Goal: Check status: Check status

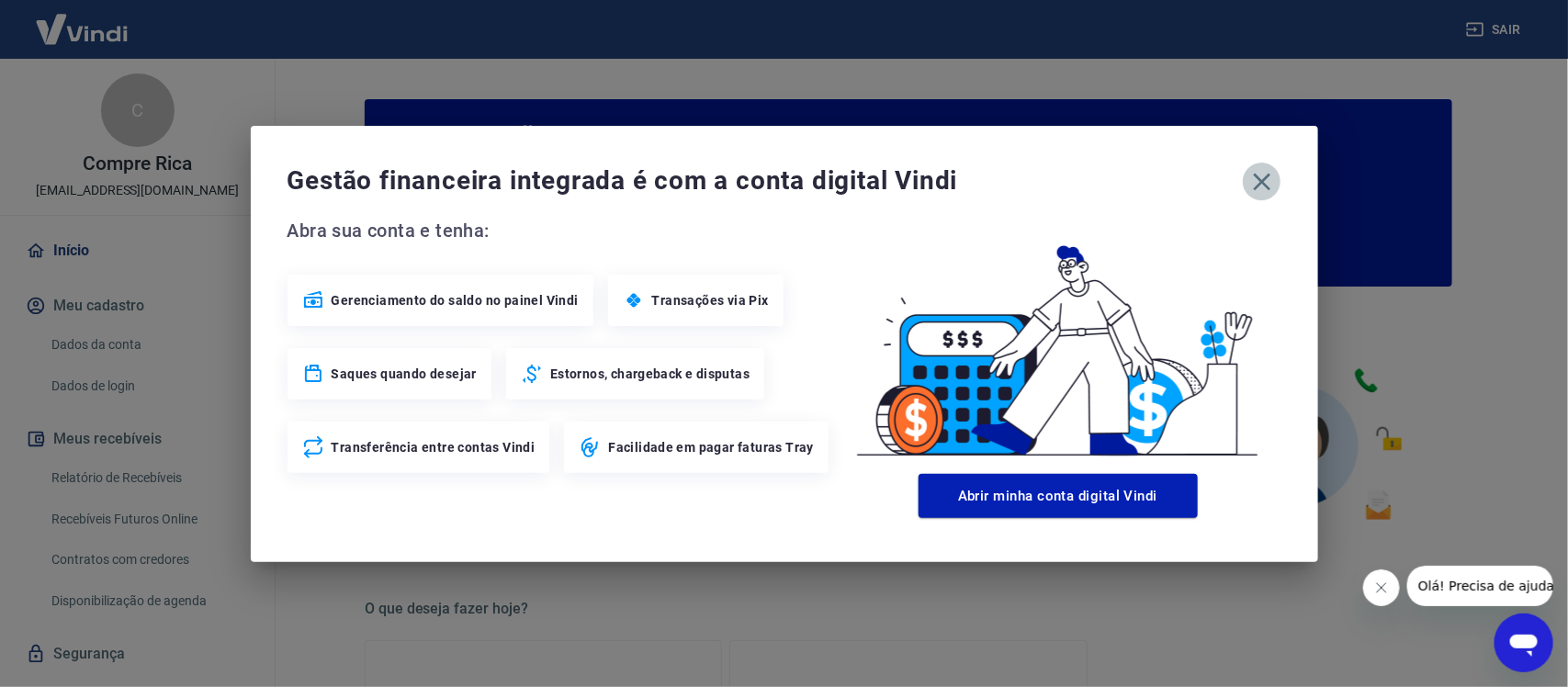
click at [1264, 182] on icon "button" at bounding box center [1261, 181] width 18 height 18
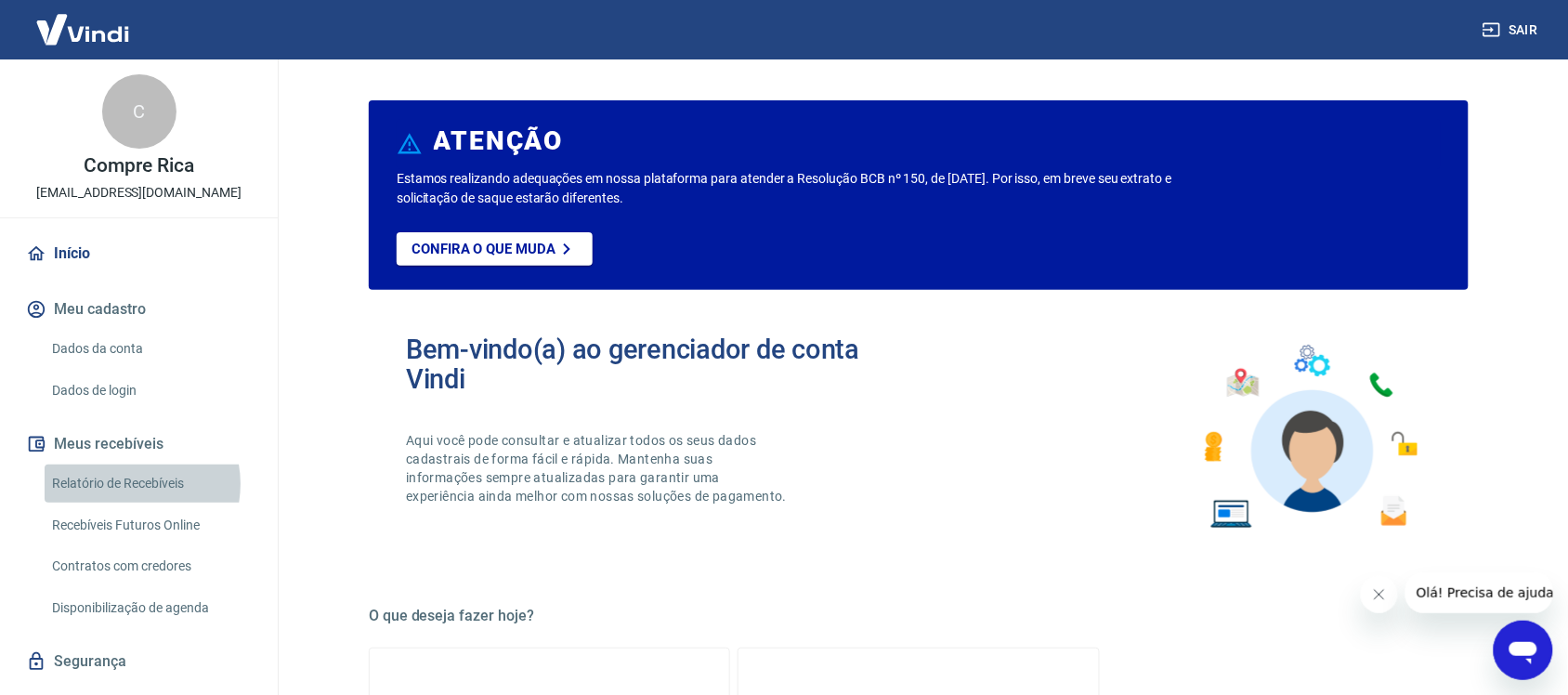
click at [124, 484] on link "Relatório de Recebíveis" at bounding box center [150, 483] width 211 height 38
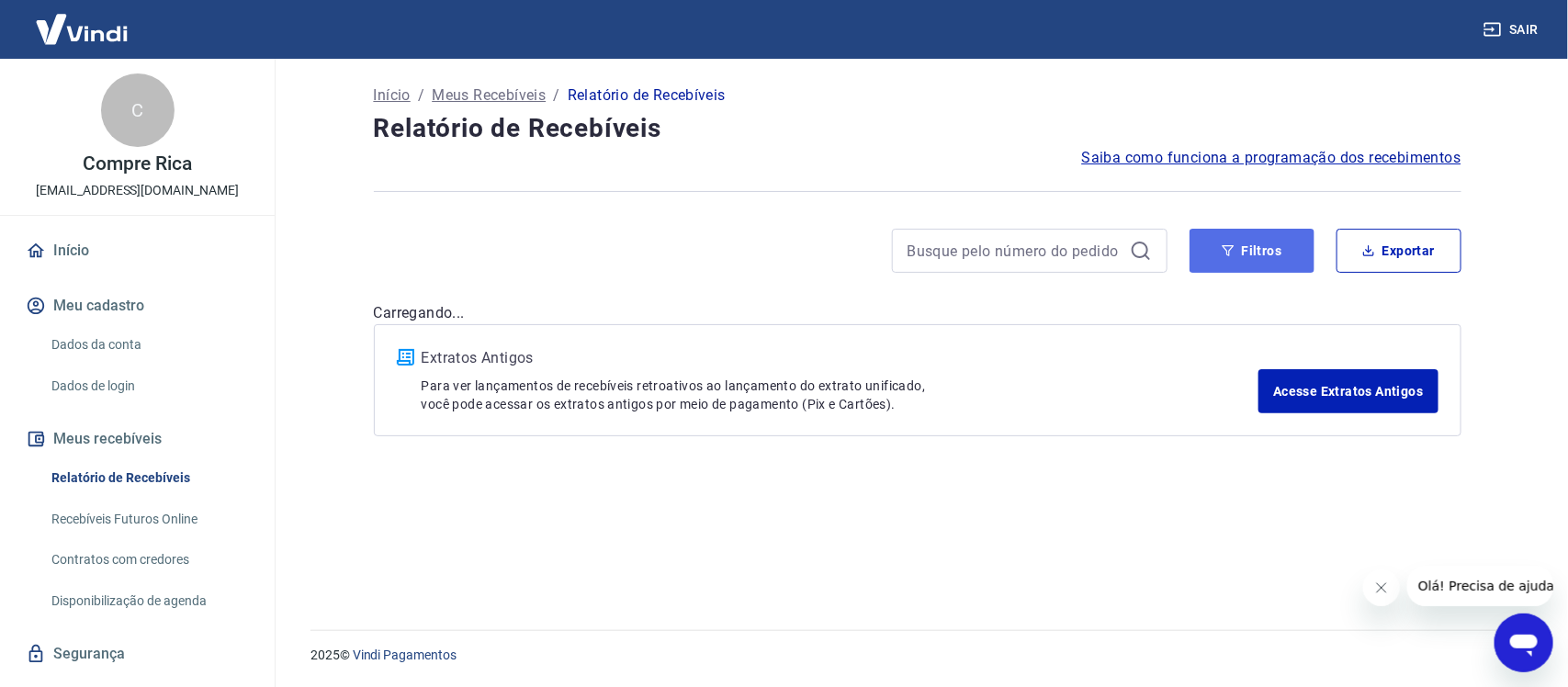
click at [1295, 262] on button "Filtros" at bounding box center [1252, 250] width 125 height 44
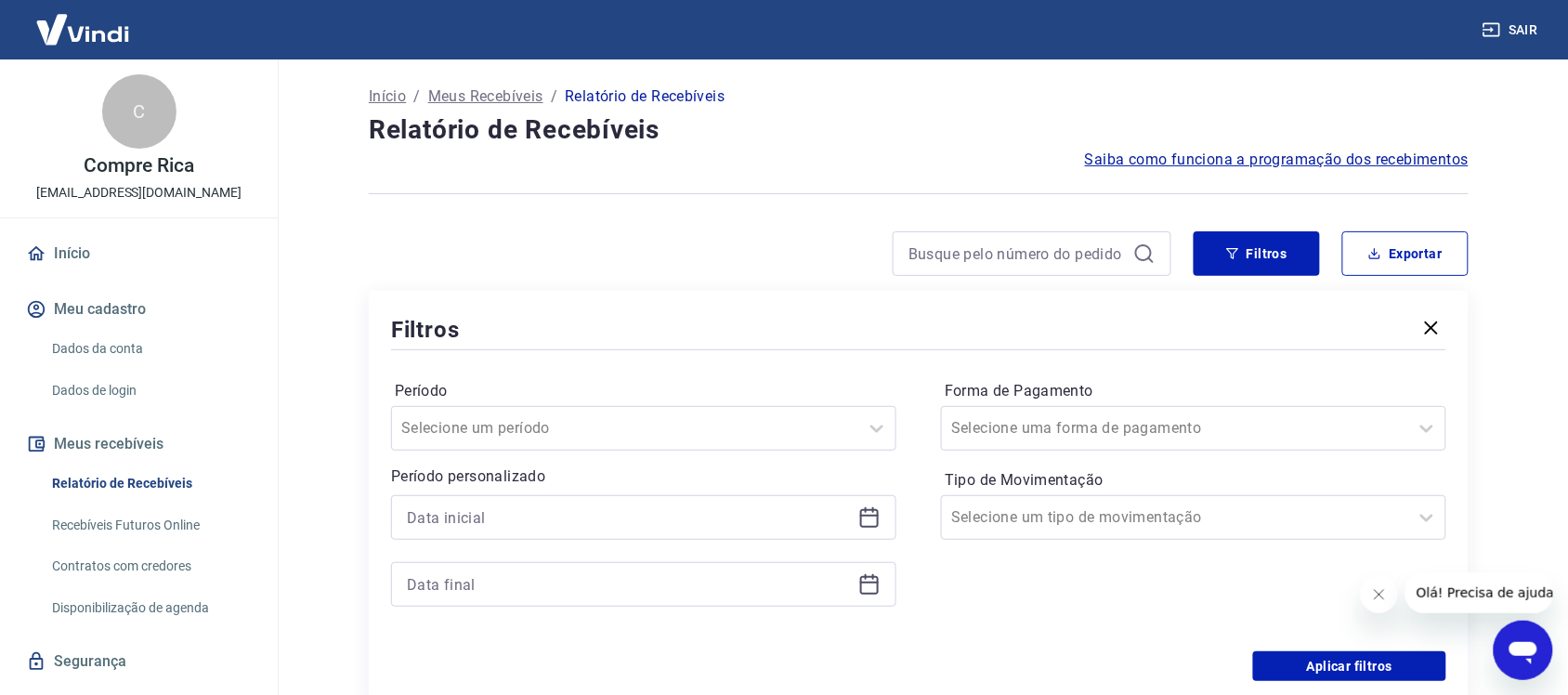
click at [875, 511] on icon at bounding box center [870, 518] width 23 height 23
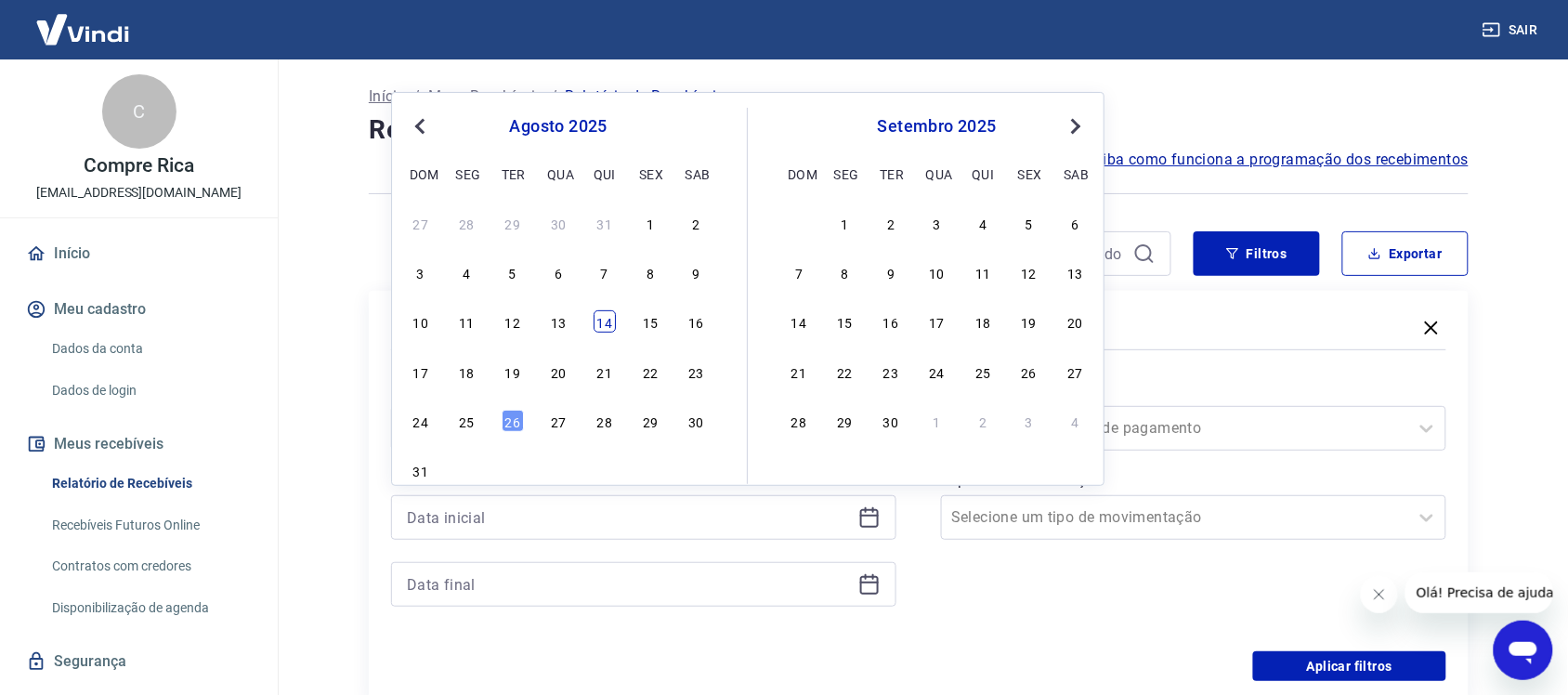
click at [600, 325] on div "14" at bounding box center [605, 322] width 23 height 23
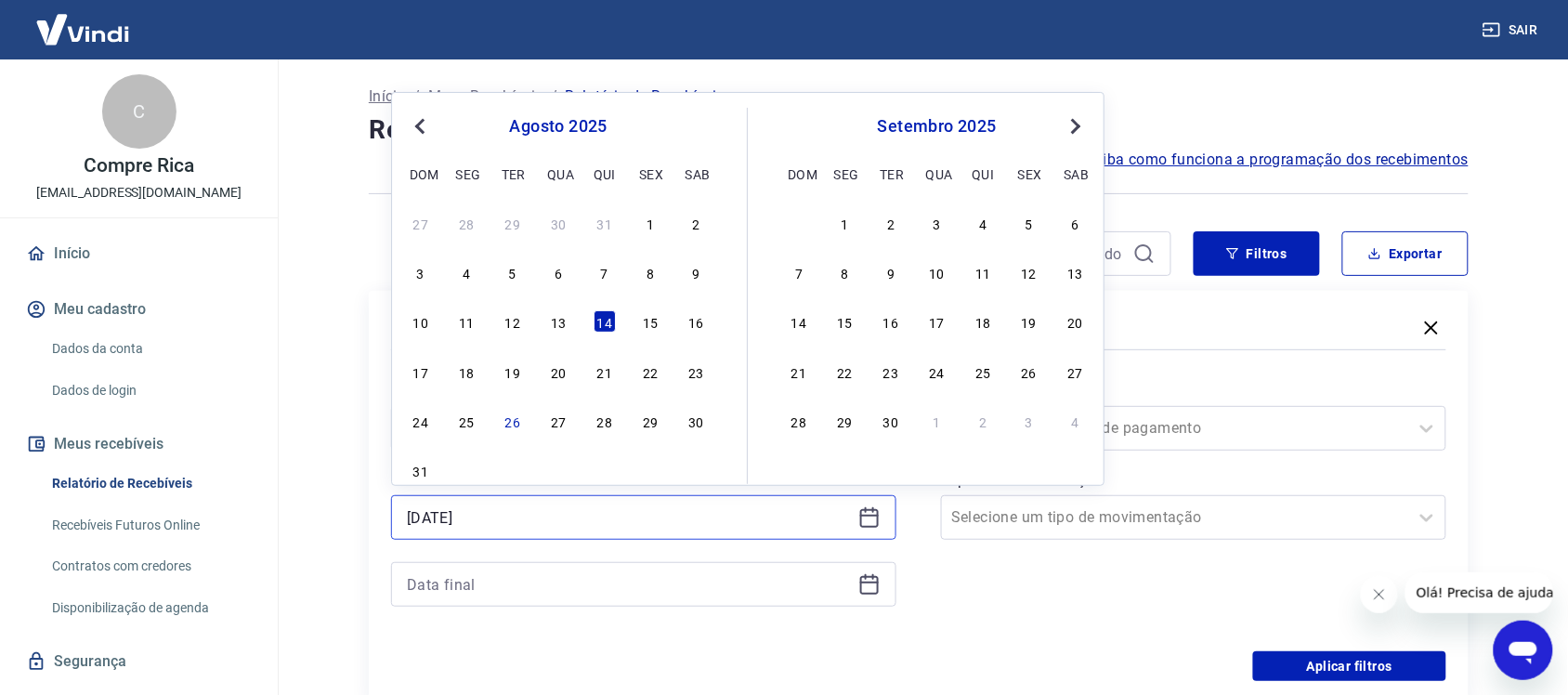
click at [562, 521] on input "[DATE]" at bounding box center [628, 518] width 444 height 28
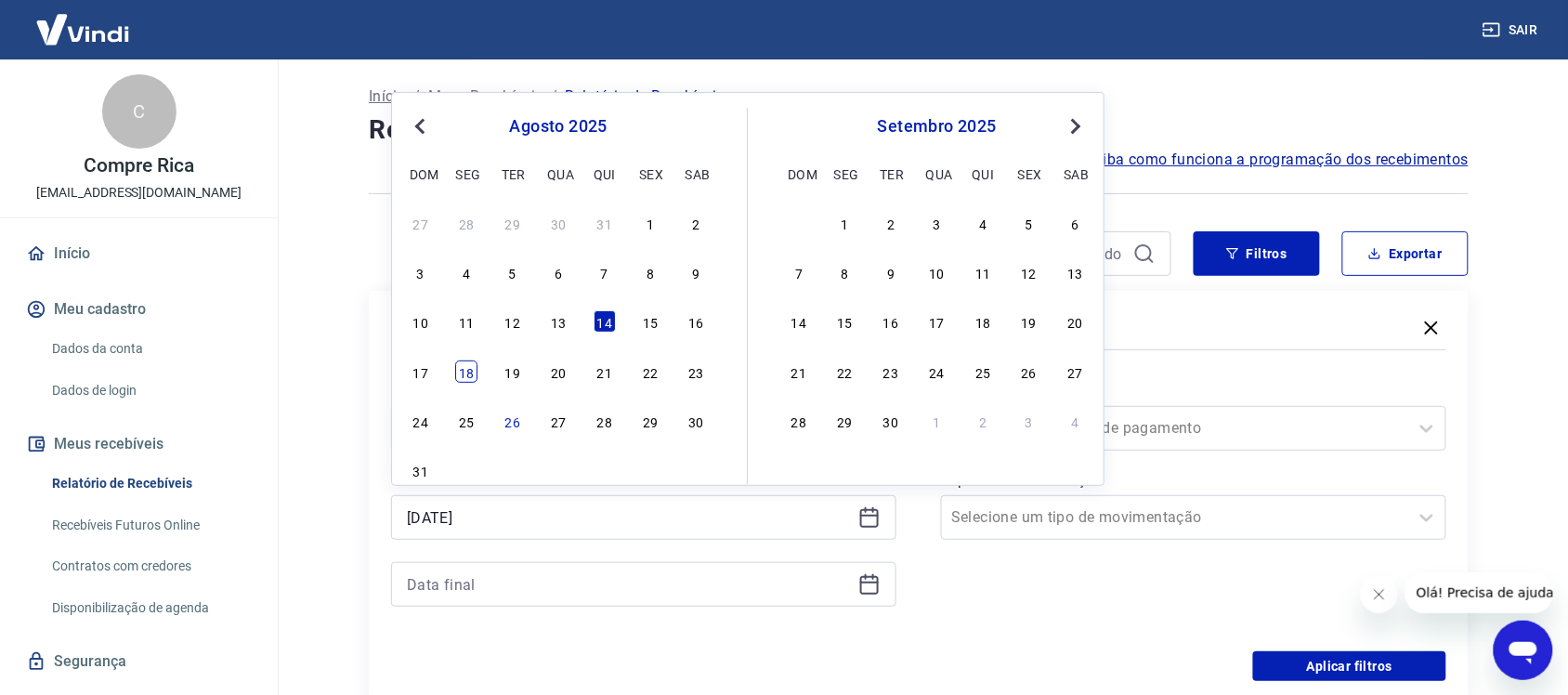
click at [461, 374] on div "18" at bounding box center [467, 372] width 23 height 23
type input "[DATE]"
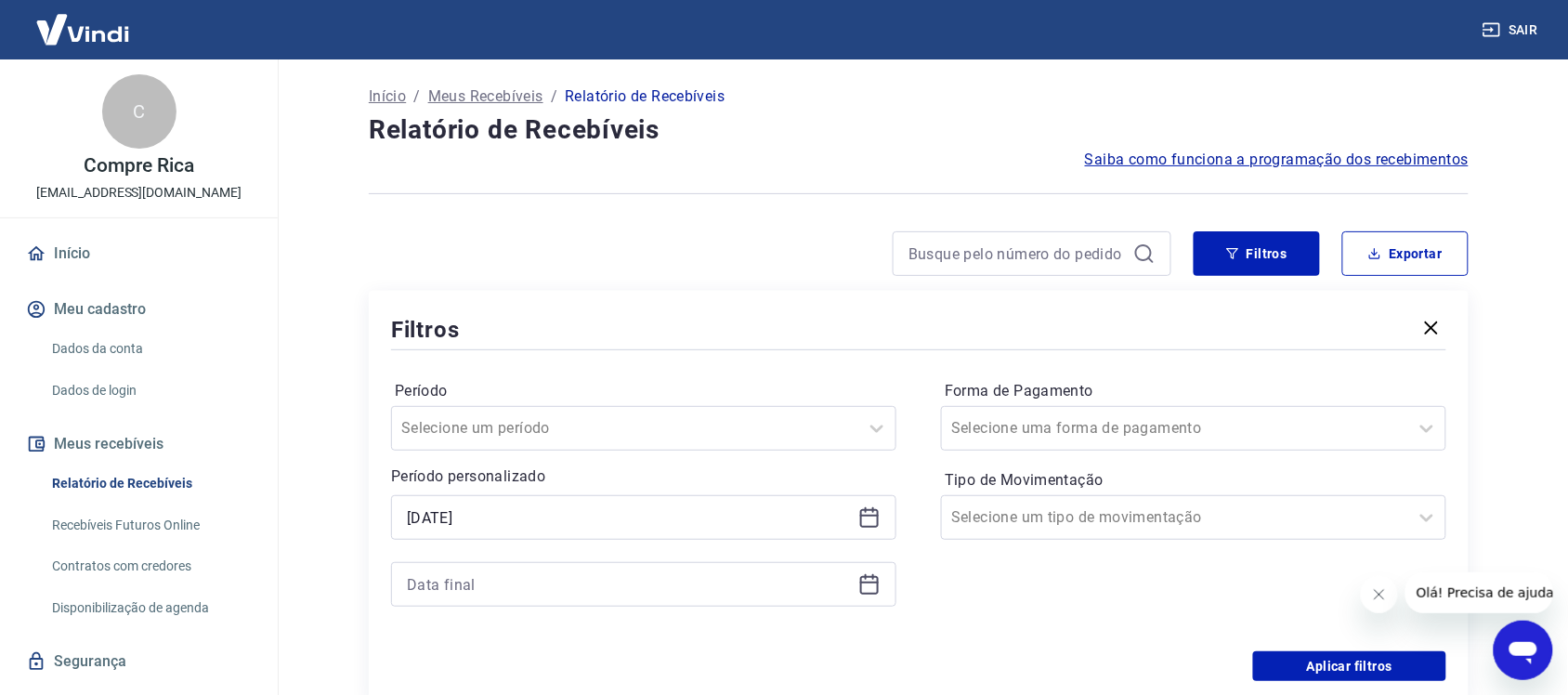
click at [870, 587] on icon at bounding box center [870, 585] width 23 height 23
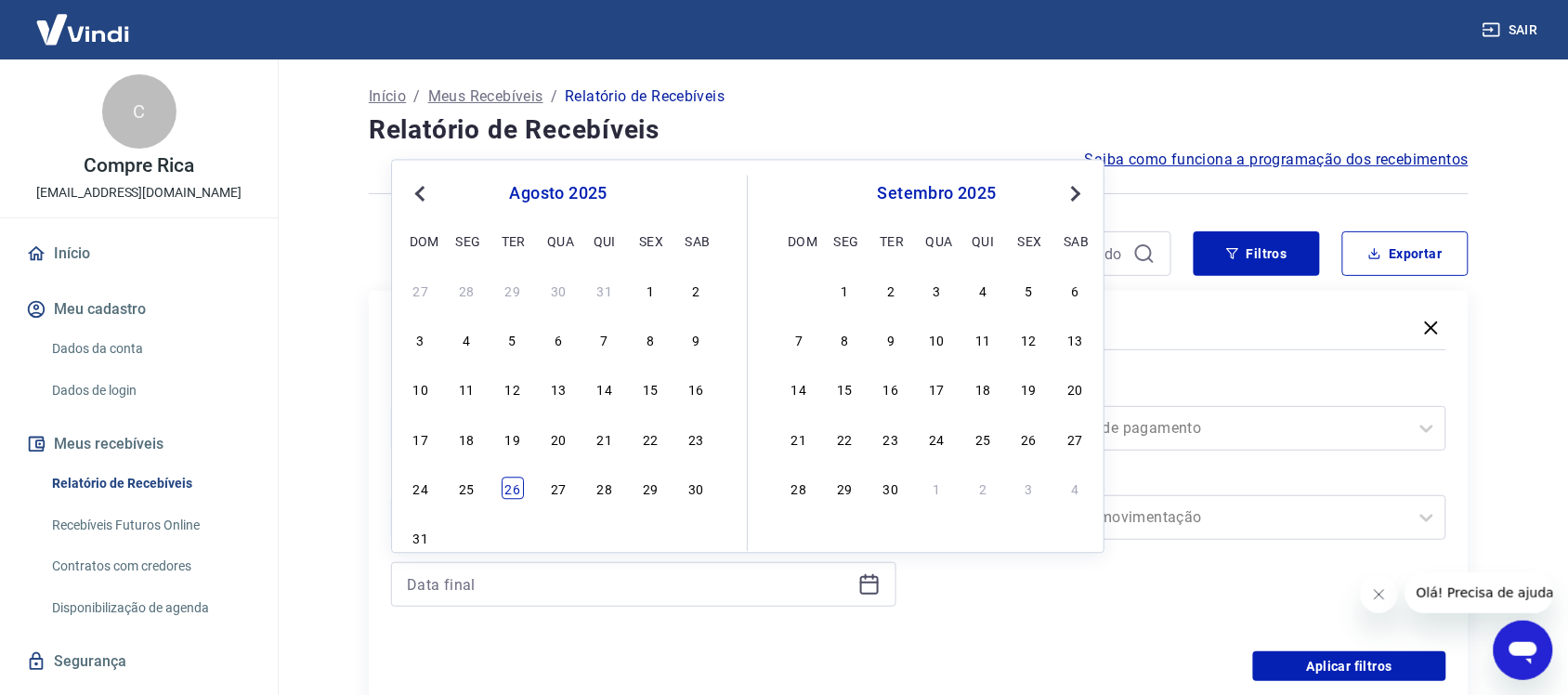
click at [513, 490] on div "26" at bounding box center [513, 488] width 23 height 23
type input "[DATE]"
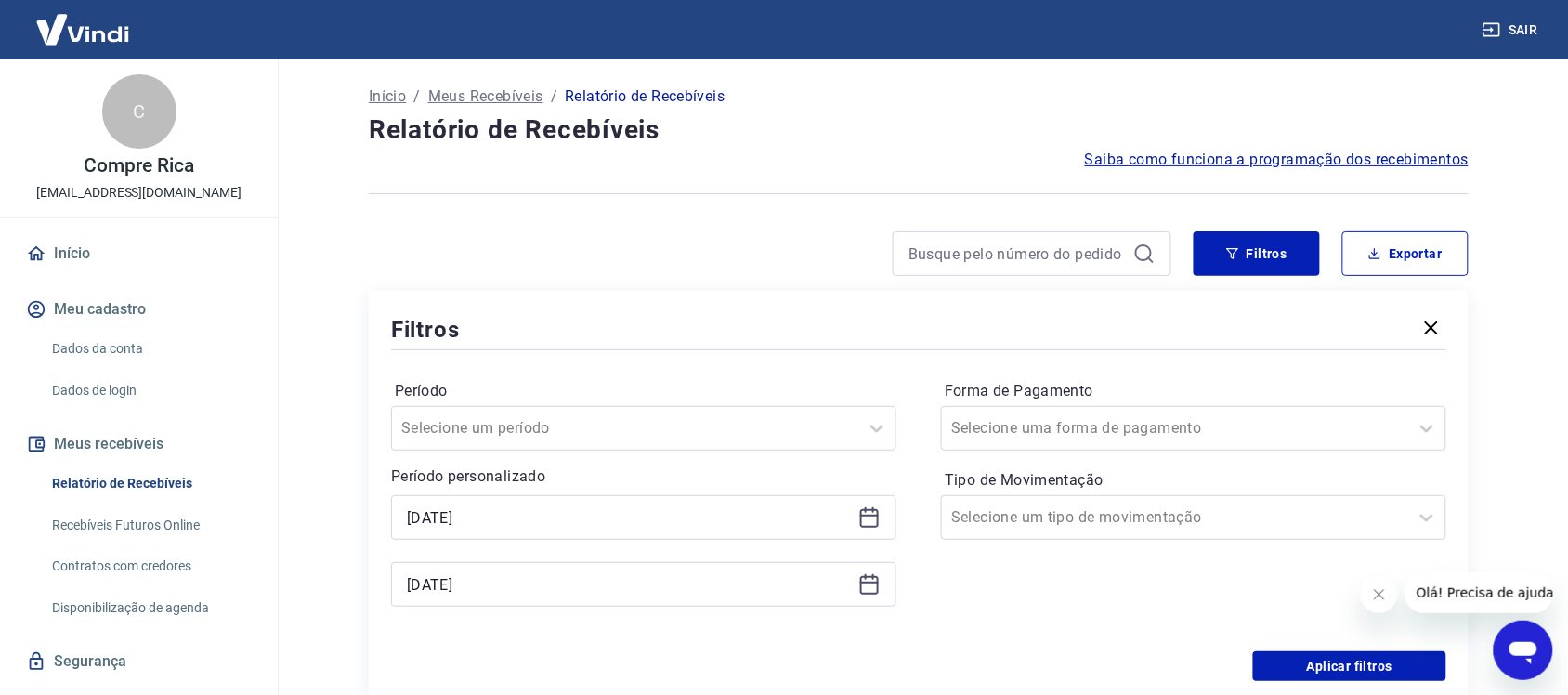
drag, startPoint x: 1061, startPoint y: 616, endPoint x: 1079, endPoint y: 554, distance: 64.6
click at [1068, 601] on div "Forma de Pagamento Selecione uma forma de pagamento Tipo de Movimentação Seleci…" at bounding box center [1194, 503] width 506 height 253
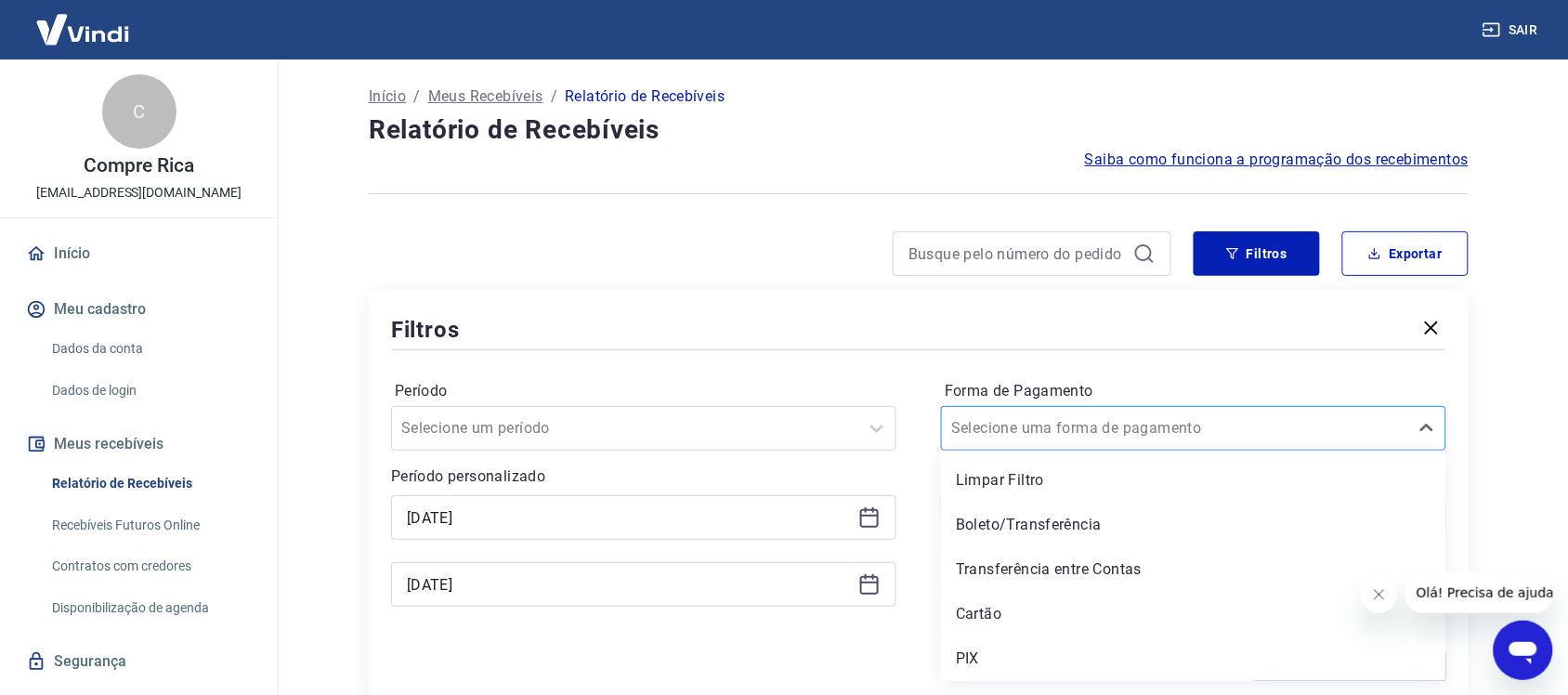
click at [1099, 428] on input "Forma de Pagamento" at bounding box center [1044, 428] width 188 height 23
click at [1029, 623] on div "Cartão" at bounding box center [1194, 613] width 506 height 37
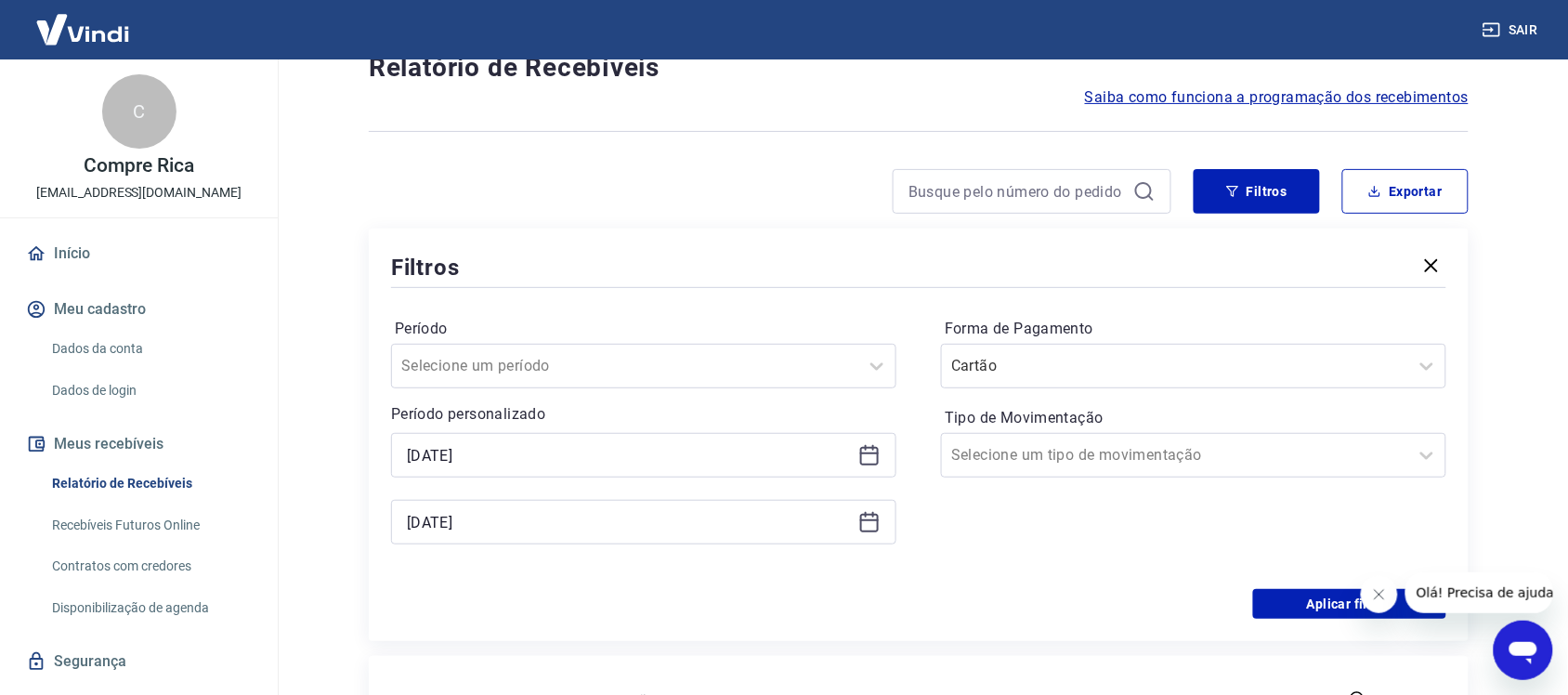
scroll to position [116, 0]
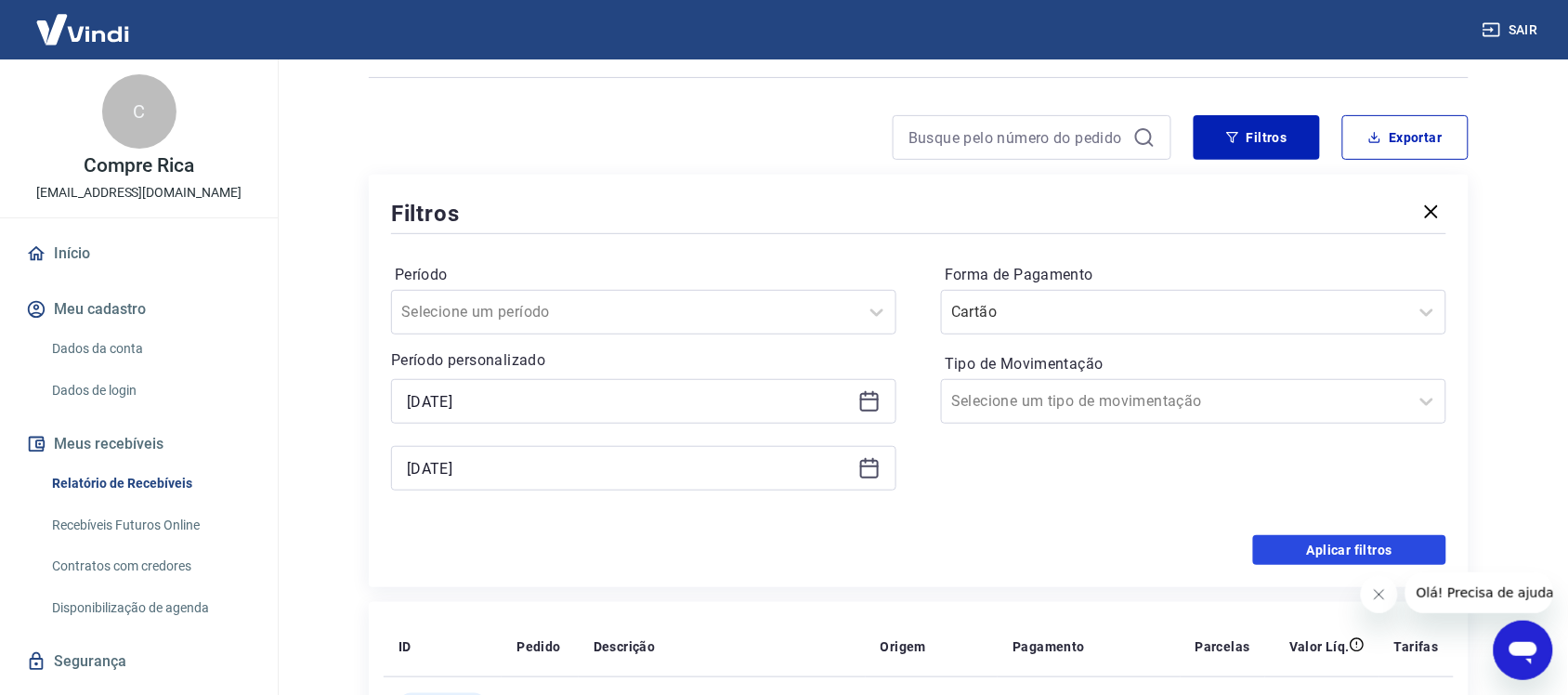
drag, startPoint x: 1336, startPoint y: 545, endPoint x: 1315, endPoint y: 529, distance: 26.4
click at [1335, 546] on button "Aplicar filtros" at bounding box center [1349, 550] width 193 height 30
